Goal: Communication & Community: Answer question/provide support

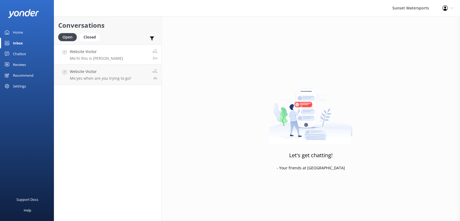
click at [124, 50] on link "Website Visitor Me: hi this is Dave 2m" at bounding box center [107, 54] width 107 height 20
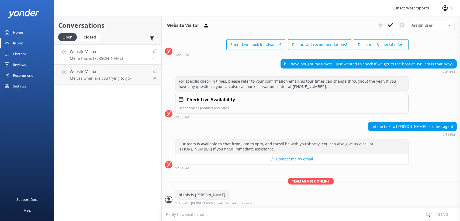
scroll to position [954, 0]
click at [123, 116] on div "Conversations Open Closed Important Converted Assigned to me Unassigned SMS Web…" at bounding box center [108, 118] width 108 height 205
click at [97, 143] on div "Conversations Open Closed Important Converted Assigned to me Unassigned SMS Web…" at bounding box center [108, 118] width 108 height 205
click at [24, 32] on link "Home" at bounding box center [27, 32] width 54 height 11
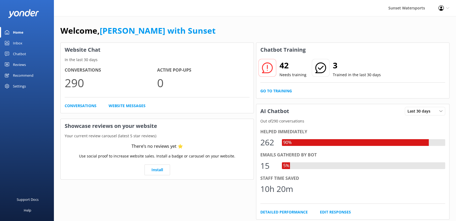
click at [11, 40] on link "Inbox" at bounding box center [27, 43] width 54 height 11
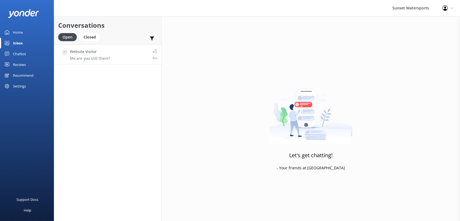
click at [107, 56] on p "Me: are you still there?" at bounding box center [90, 58] width 40 height 5
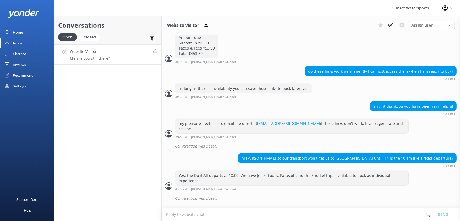
scroll to position [972, 0]
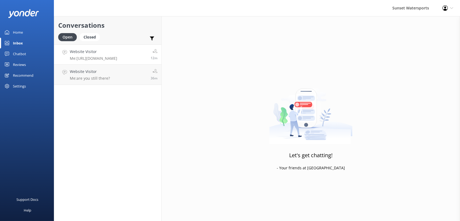
click at [129, 62] on link "Website Visitor Me: [URL][DOMAIN_NAME] 12m" at bounding box center [107, 54] width 107 height 20
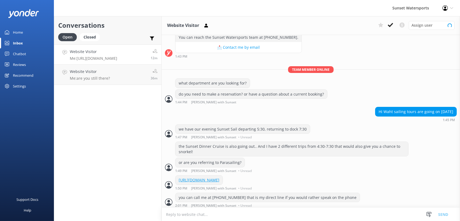
scroll to position [75, 0]
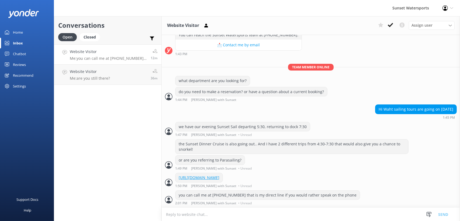
click at [115, 144] on div "Conversations Open Closed Important Converted Assigned to me Unassigned SMS Web…" at bounding box center [108, 118] width 108 height 205
